Goal: Information Seeking & Learning: Learn about a topic

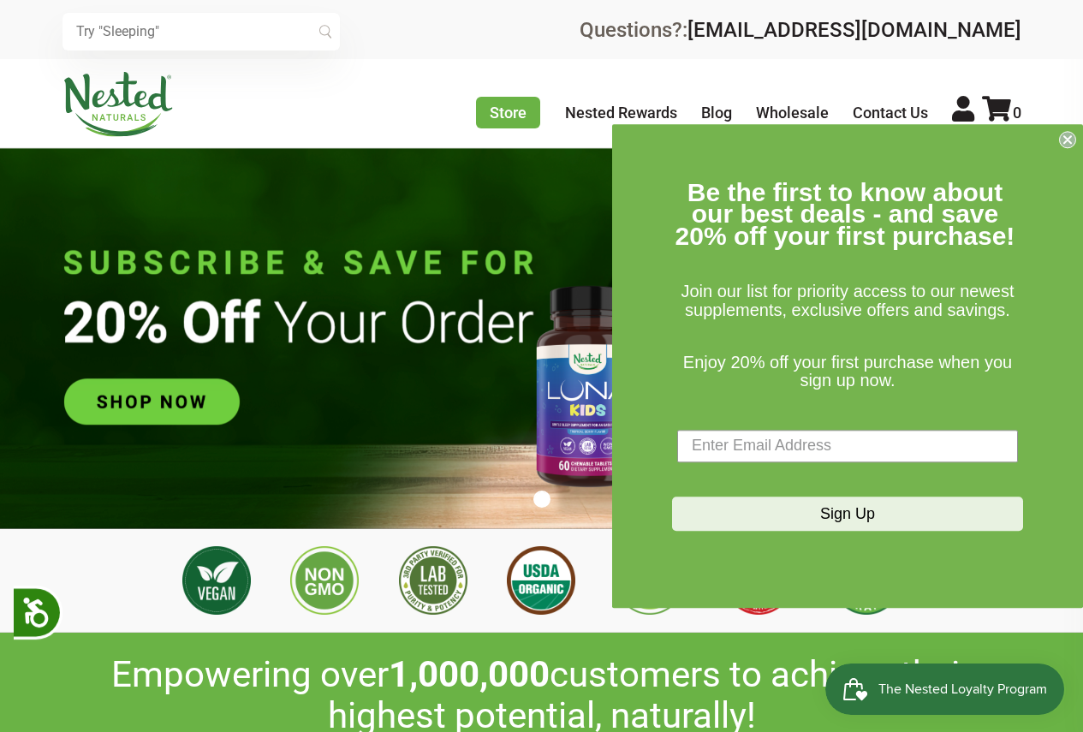
scroll to position [0, 902]
click at [1063, 134] on circle "Close dialog" at bounding box center [1068, 139] width 16 height 16
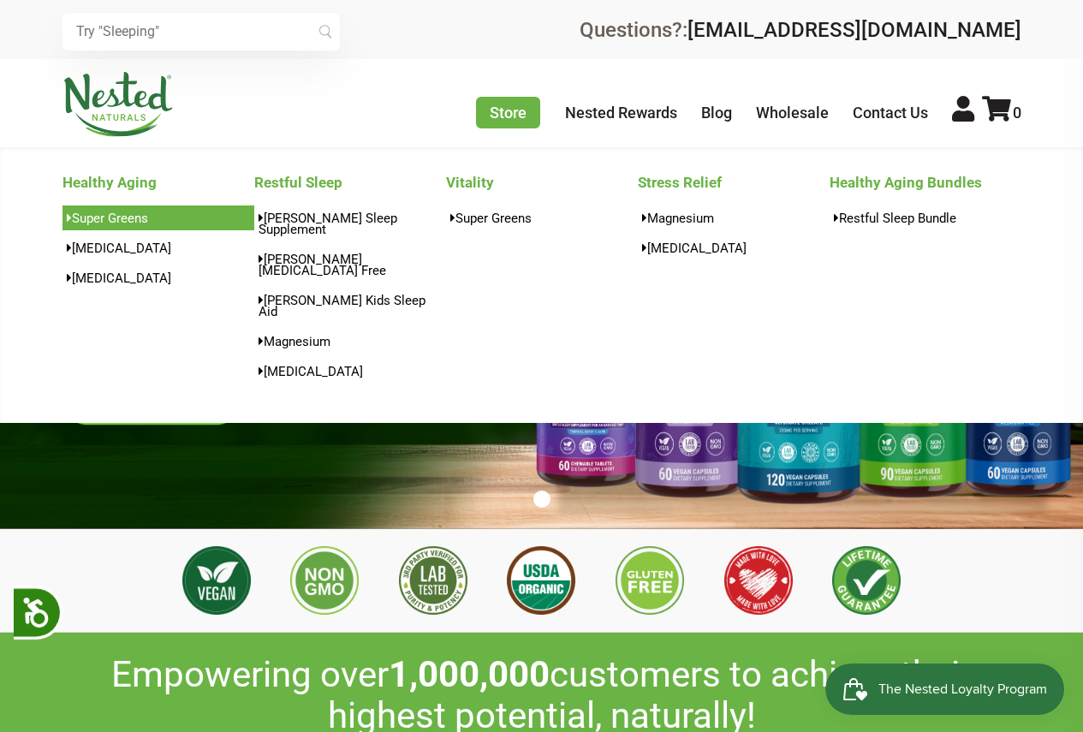
scroll to position [0, 1203]
click at [132, 218] on link "Super Greens" at bounding box center [158, 217] width 192 height 25
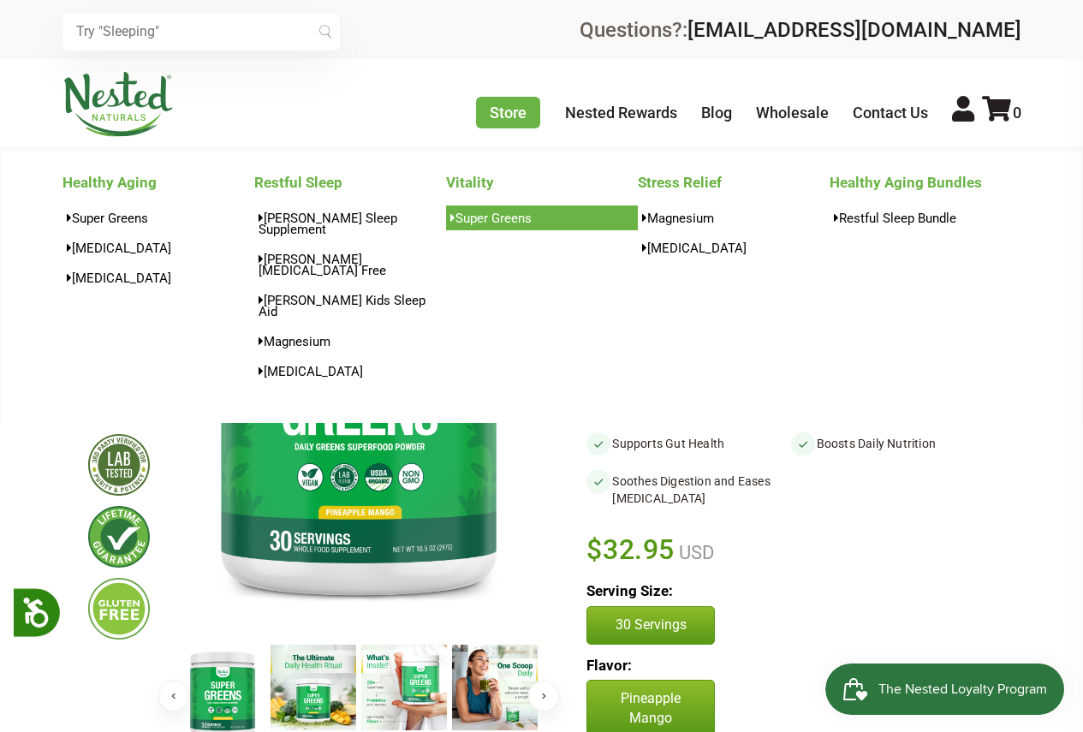
click at [499, 215] on link "Super Greens" at bounding box center [542, 217] width 192 height 25
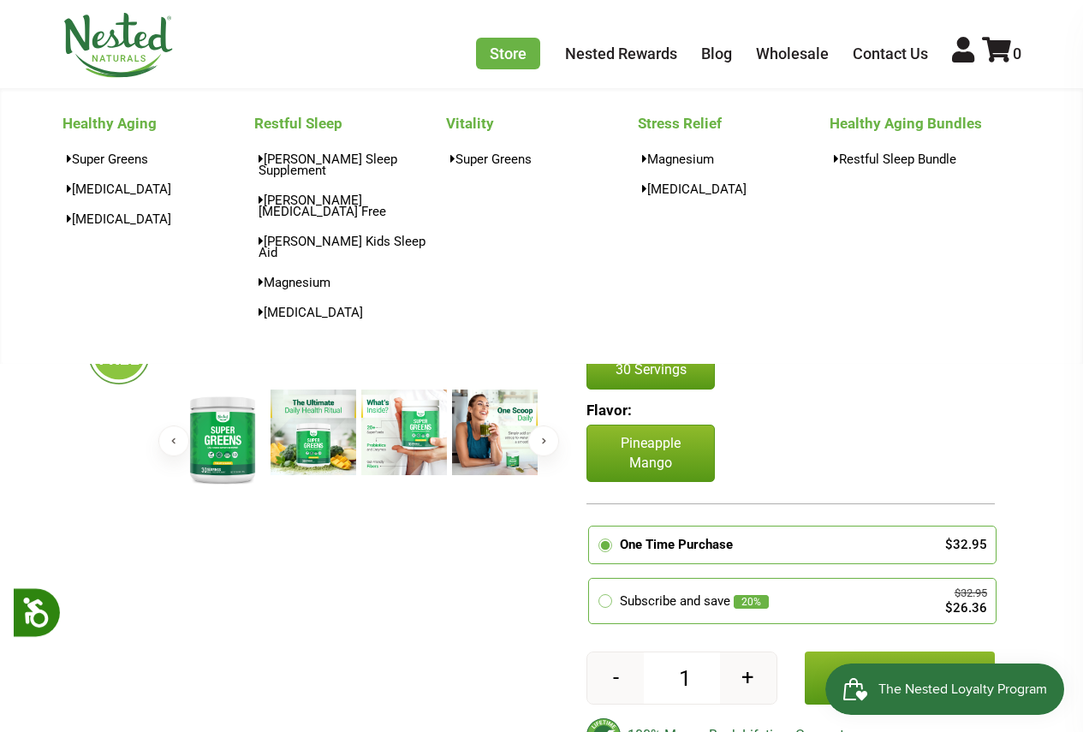
scroll to position [257, 0]
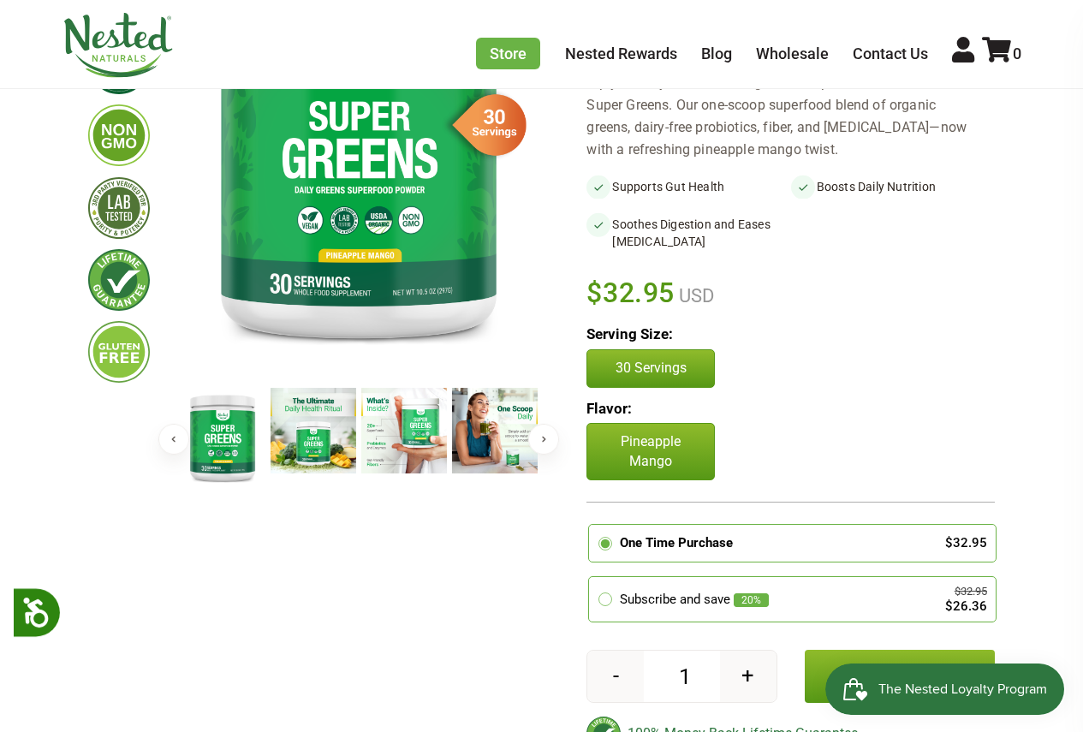
click at [641, 452] on p "Pineapple Mango" at bounding box center [650, 451] width 128 height 57
click at [667, 455] on p "Pineapple Mango" at bounding box center [650, 451] width 128 height 57
click at [673, 372] on p "30 Servings" at bounding box center [650, 368] width 92 height 19
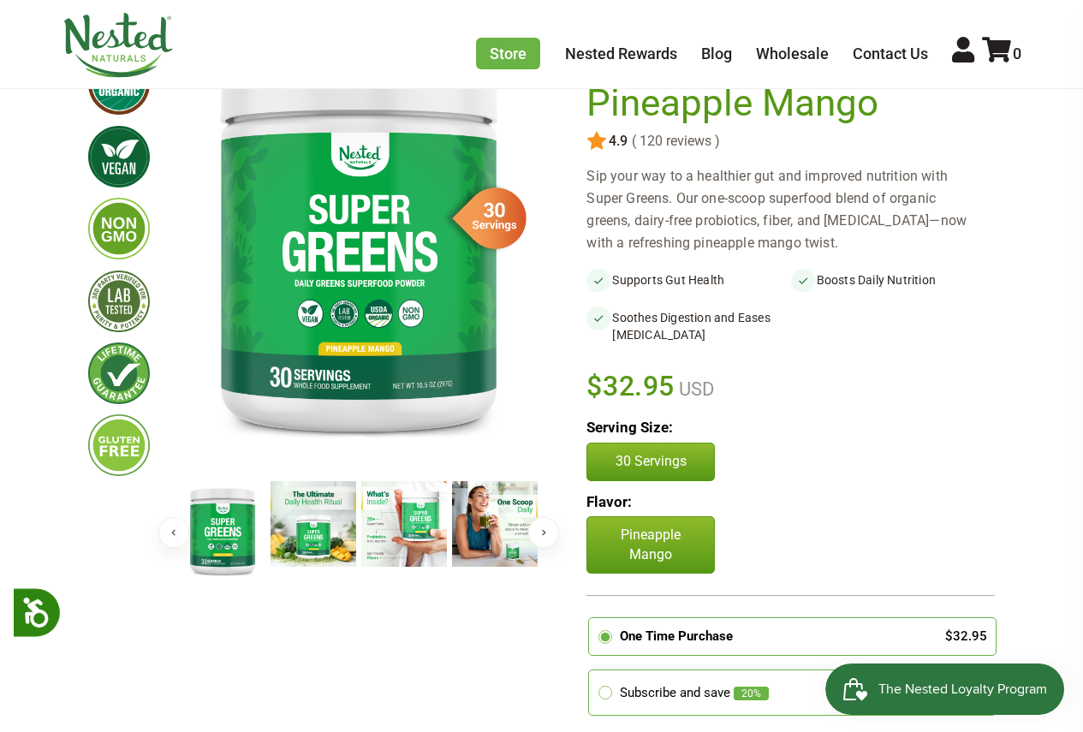
scroll to position [0, 0]
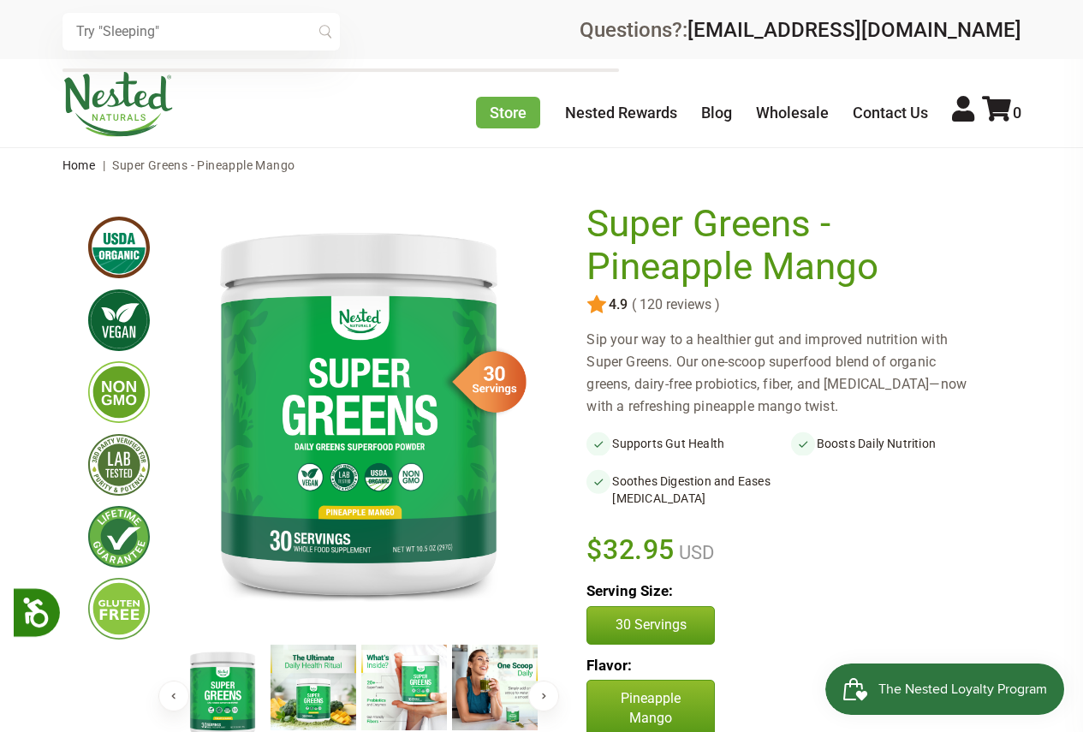
click at [268, 35] on input "text" at bounding box center [200, 32] width 277 height 38
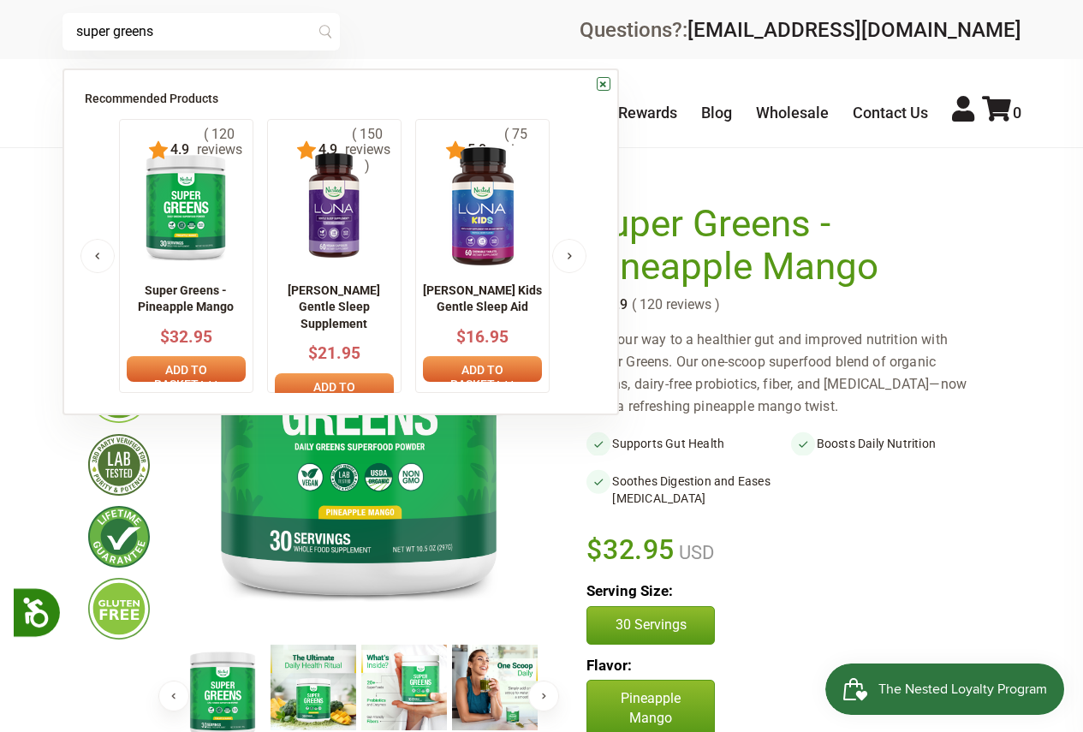
type input "super greens"
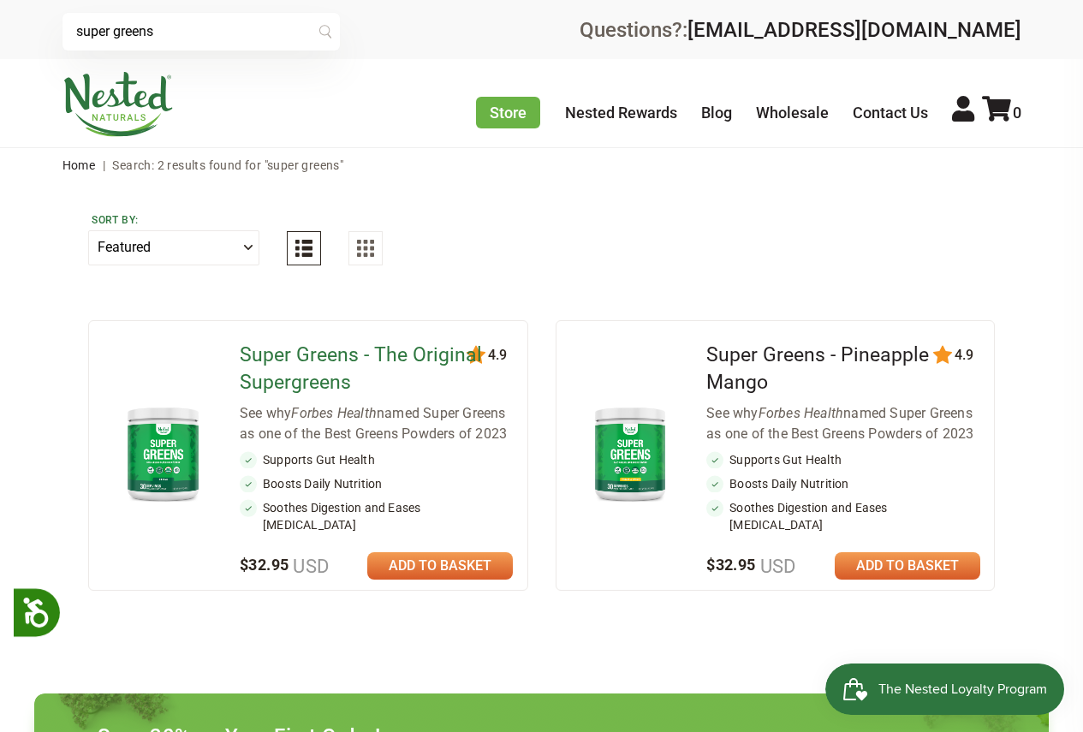
click at [319, 353] on link "Super Greens - The Original Supergreens" at bounding box center [361, 368] width 242 height 51
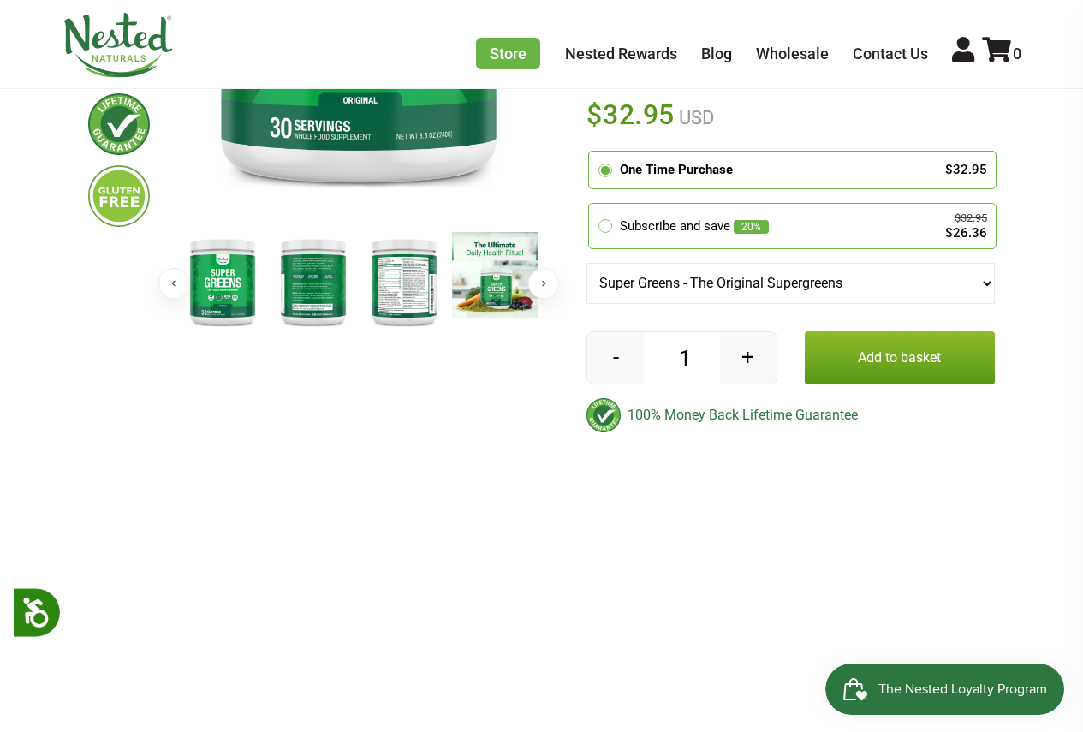
scroll to position [428, 0]
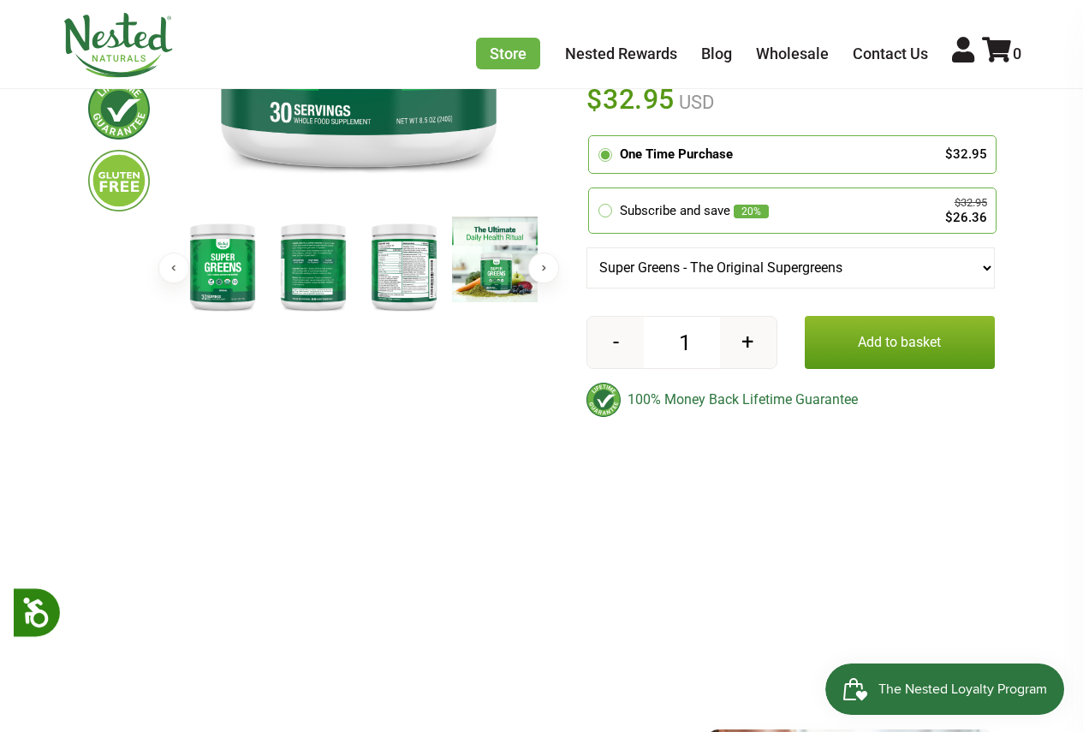
click at [409, 281] on img at bounding box center [404, 266] width 86 height 98
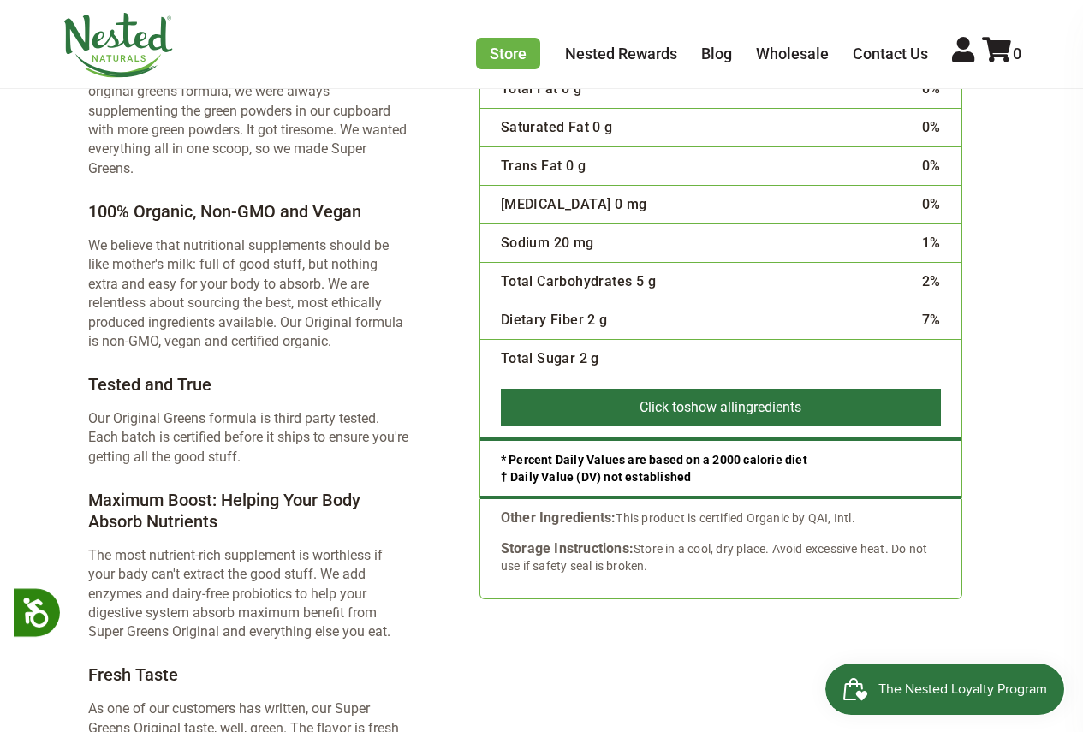
scroll to position [2825, 0]
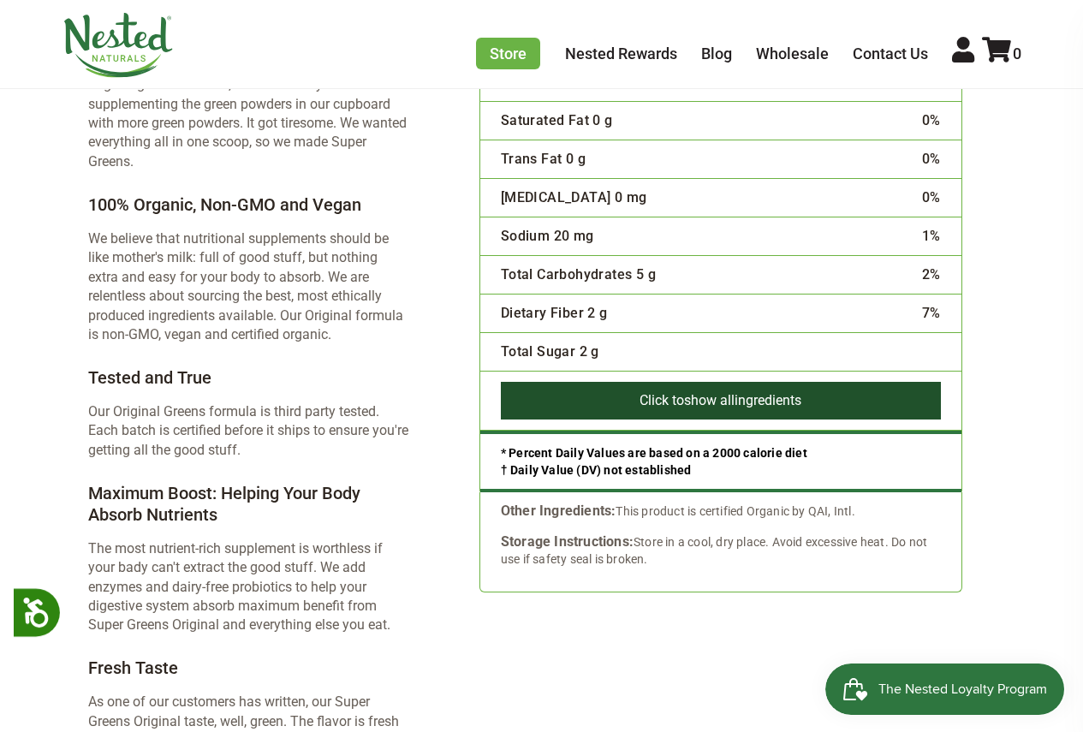
click at [743, 382] on button "Click to show all ingredients" at bounding box center [721, 401] width 440 height 38
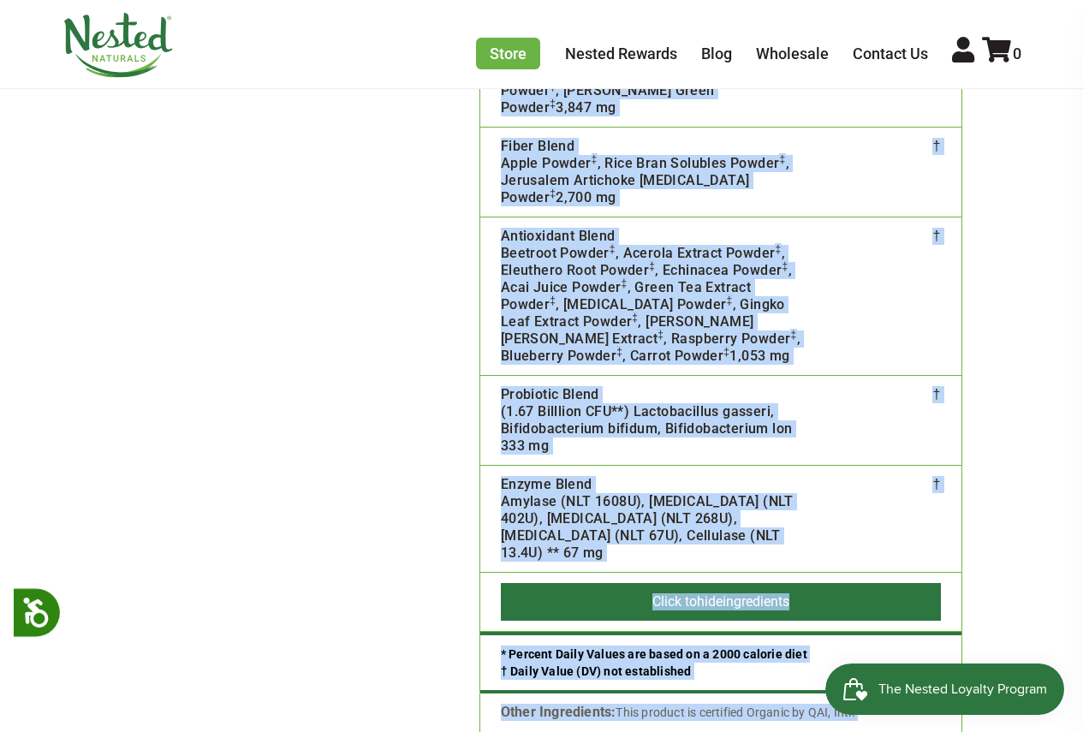
scroll to position [4126, 0]
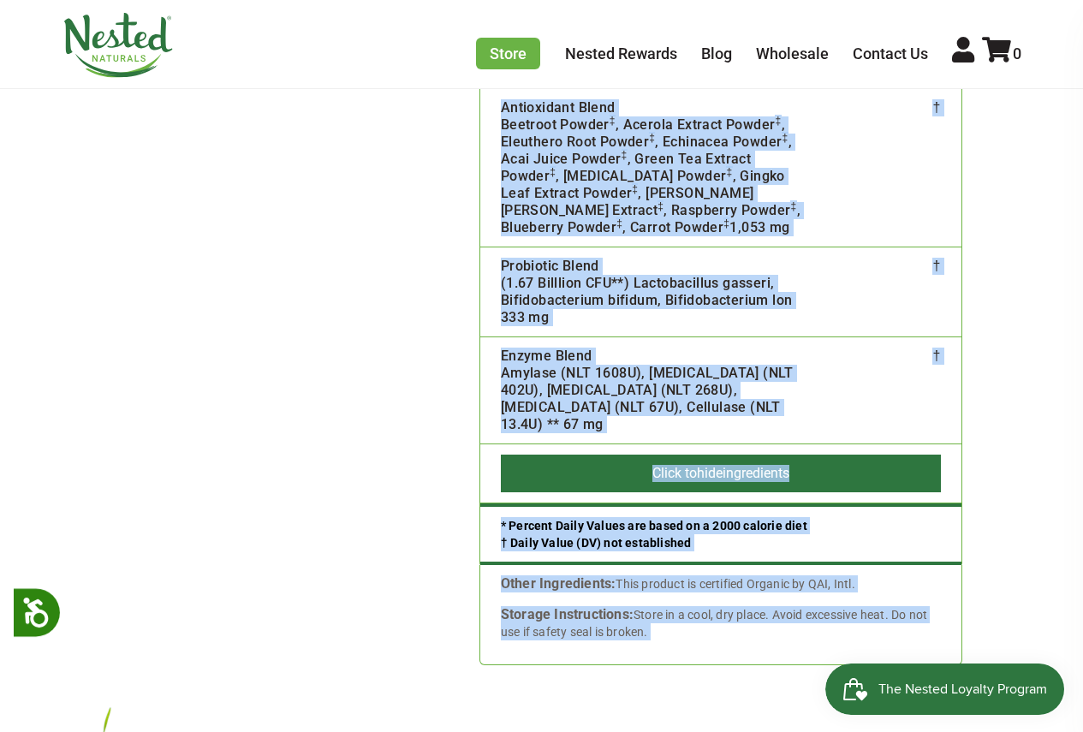
drag, startPoint x: 502, startPoint y: 289, endPoint x: 726, endPoint y: 553, distance: 346.1
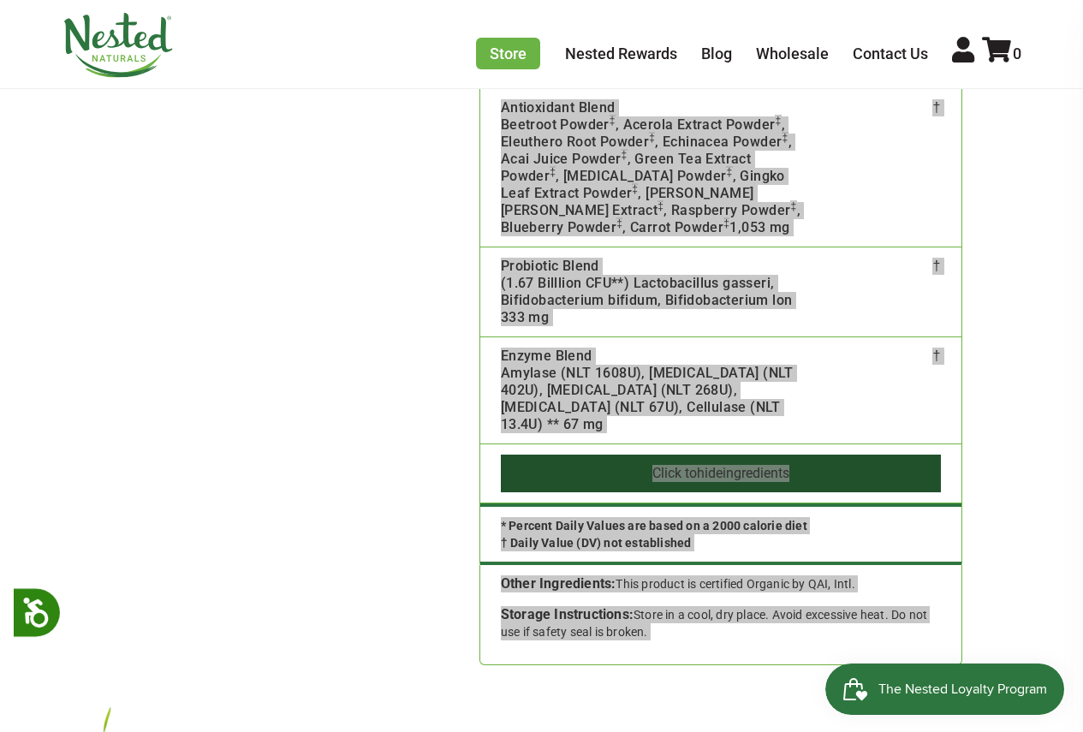
scroll to position [4128, 0]
